Goal: Communication & Community: Answer question/provide support

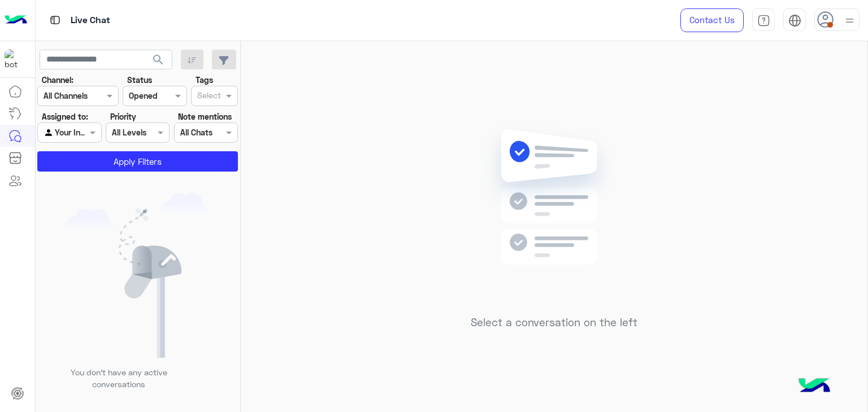
click at [836, 26] on div at bounding box center [836, 19] width 45 height 23
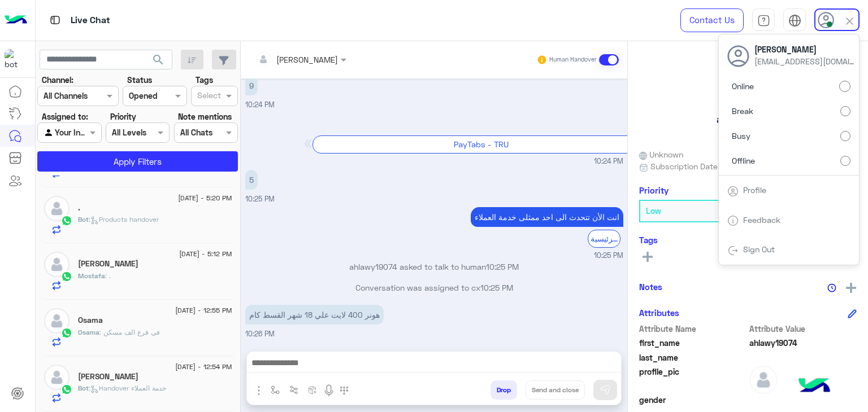
scroll to position [6, 0]
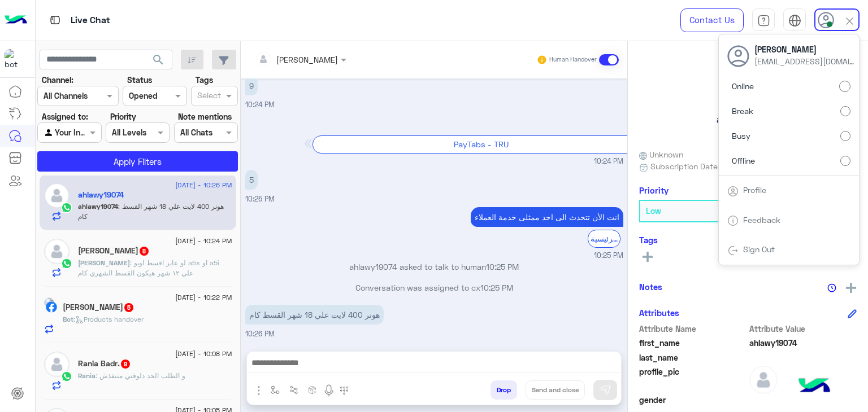
click at [170, 93] on div at bounding box center [154, 95] width 63 height 13
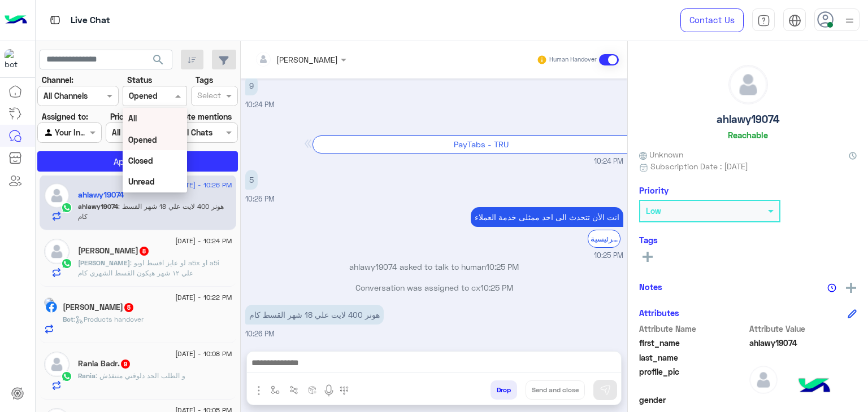
click at [156, 112] on div "All" at bounding box center [155, 118] width 64 height 21
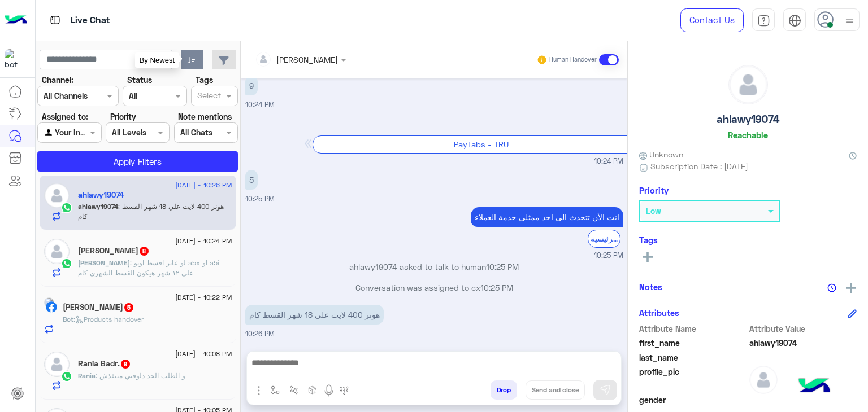
click at [200, 51] on button "button" at bounding box center [192, 60] width 23 height 20
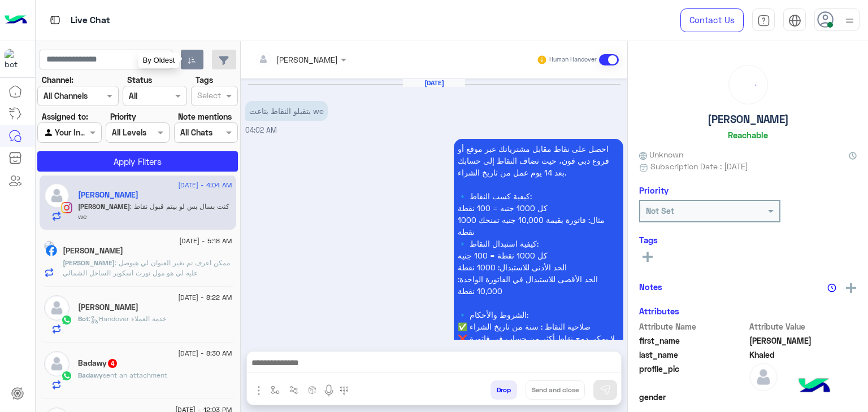
scroll to position [282, 0]
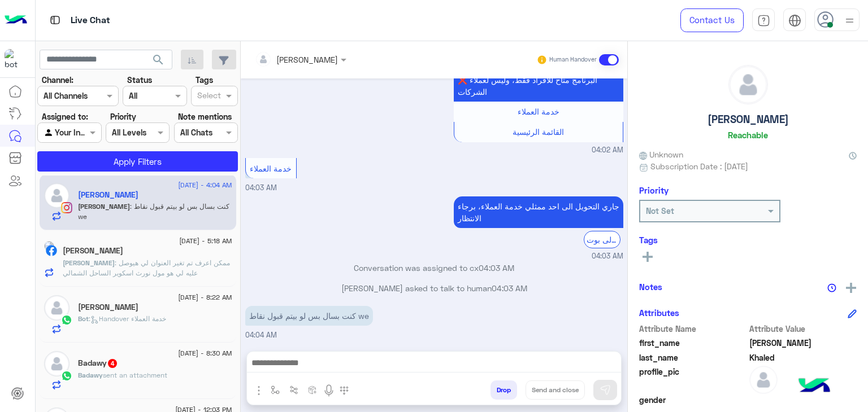
click at [186, 261] on span ": ممكن اعرف تم تغير العنوان لي هيوصل عليه لي هو مول نورث اسكوير الساحل الشمالي" at bounding box center [146, 268] width 167 height 19
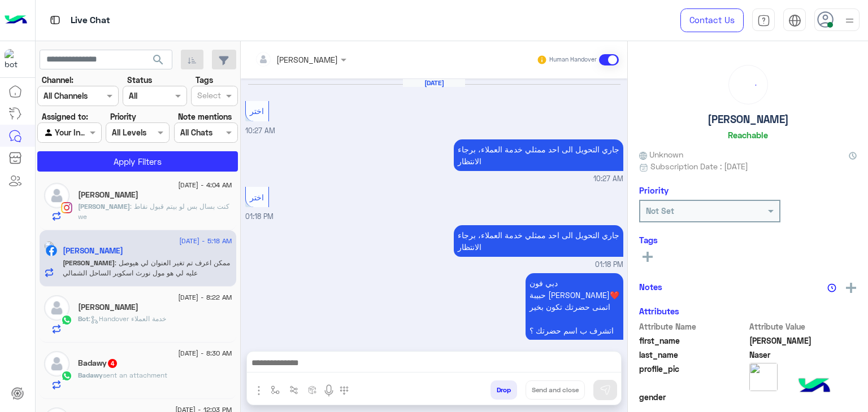
scroll to position [791, 0]
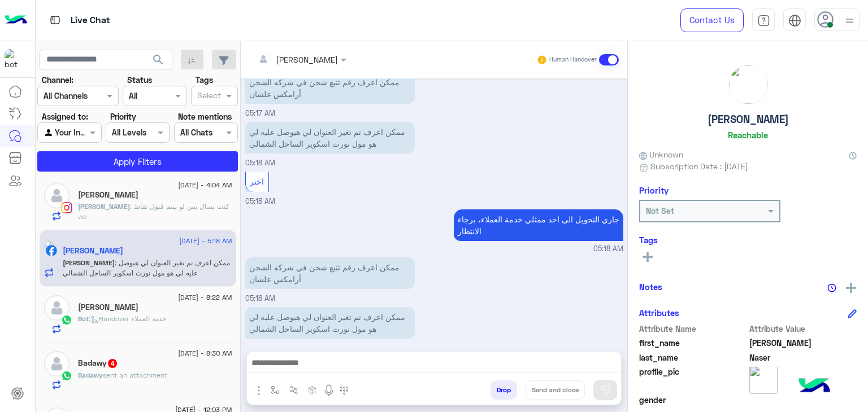
click at [181, 305] on div "[PERSON_NAME]" at bounding box center [155, 309] width 154 height 12
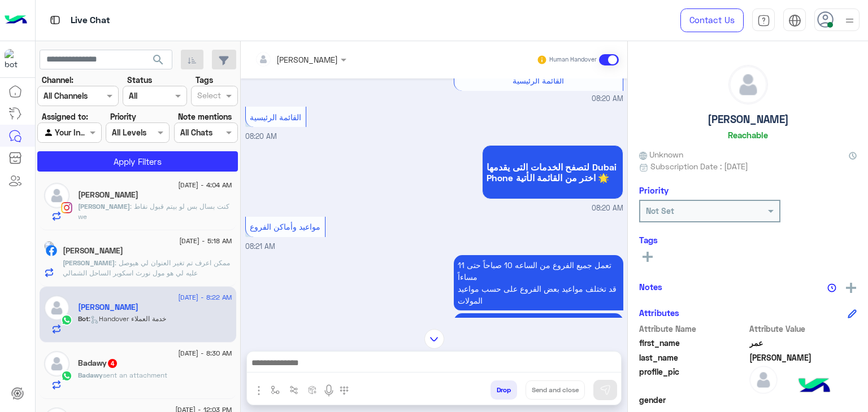
scroll to position [618, 0]
